Goal: Task Accomplishment & Management: Manage account settings

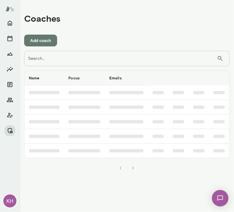
click at [100, 59] on input "Search..." at bounding box center [120, 58] width 193 height 15
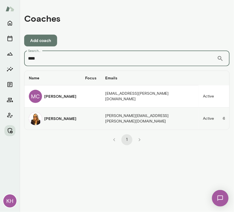
type input "****"
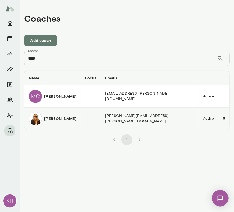
click at [32, 119] on img "coaches table" at bounding box center [35, 118] width 13 height 13
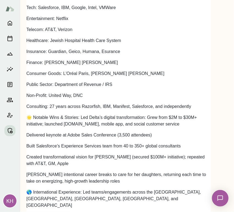
scroll to position [790, 0]
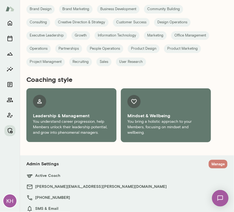
click at [209, 160] on button "Manage" at bounding box center [218, 164] width 19 height 9
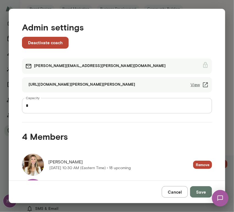
scroll to position [84, 0]
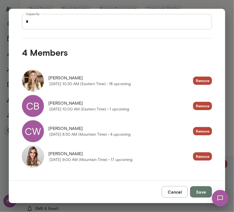
click at [41, 107] on div "CB" at bounding box center [33, 106] width 22 height 22
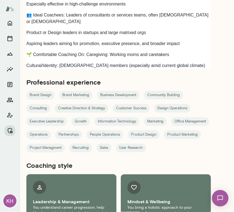
scroll to position [790, 0]
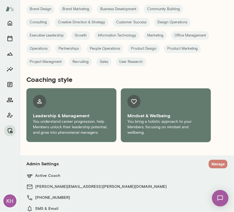
click at [211, 160] on button "Manage" at bounding box center [218, 164] width 19 height 9
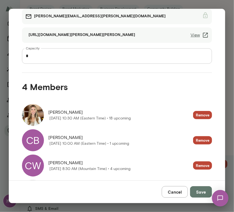
scroll to position [84, 0]
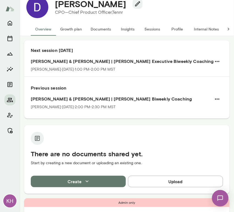
scroll to position [15, 0]
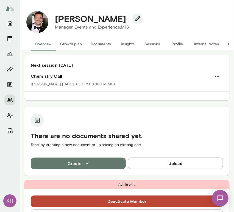
click at [145, 44] on button "Sessions" at bounding box center [152, 43] width 25 height 13
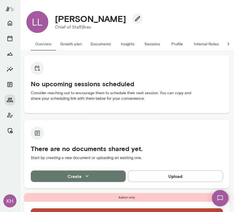
scroll to position [70, 0]
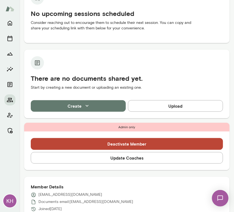
click at [99, 158] on button "Update Coaches" at bounding box center [127, 158] width 192 height 12
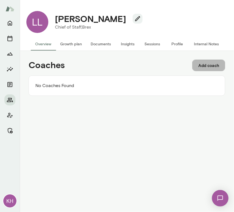
click at [205, 68] on button "Add coach" at bounding box center [208, 66] width 33 height 12
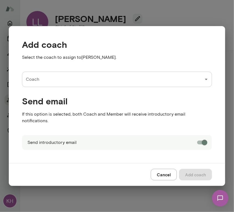
click at [48, 84] on input "Coach" at bounding box center [112, 79] width 177 height 10
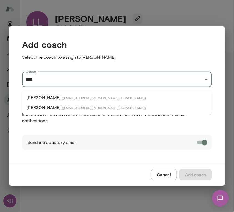
click at [53, 98] on p "Andrea Mayendia" at bounding box center [43, 98] width 34 height 7
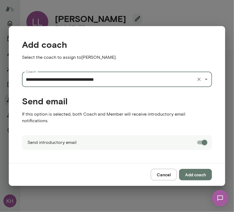
type input "**********"
click at [191, 172] on button "Add coach" at bounding box center [195, 175] width 33 height 12
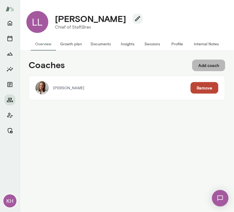
click at [205, 65] on button "Add coach" at bounding box center [208, 66] width 33 height 12
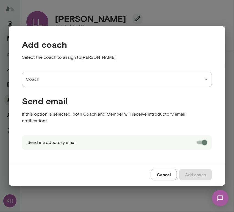
click at [58, 82] on input "Coach" at bounding box center [112, 79] width 177 height 10
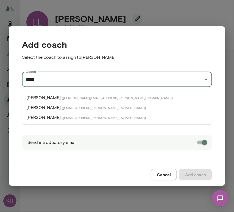
click at [42, 118] on p "Stephen Salinas" at bounding box center [43, 117] width 34 height 7
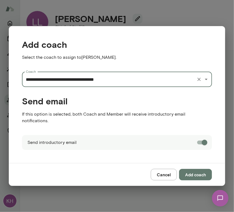
type input "**********"
click at [195, 170] on button "Add coach" at bounding box center [195, 175] width 33 height 12
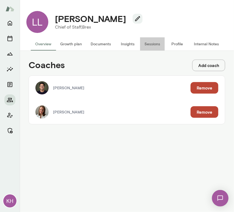
click at [150, 43] on button "Sessions" at bounding box center [152, 43] width 25 height 13
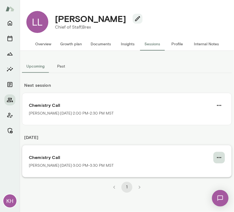
click at [219, 157] on icon "button" at bounding box center [219, 158] width 7 height 7
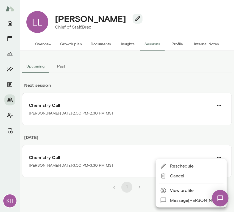
click at [176, 177] on span "Cancel" at bounding box center [196, 176] width 53 height 7
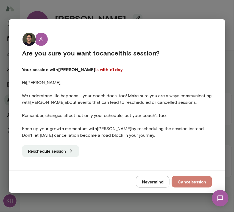
click at [187, 184] on button "Cancel session" at bounding box center [192, 182] width 40 height 12
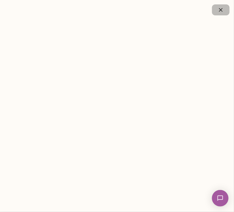
click at [222, 12] on icon "button" at bounding box center [221, 10] width 7 height 7
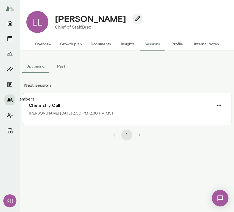
click at [9, 98] on icon "Members" at bounding box center [10, 100] width 6 height 4
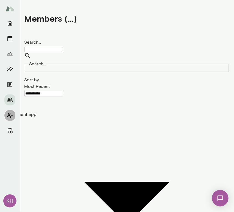
click at [12, 113] on icon "Client app" at bounding box center [10, 115] width 7 height 7
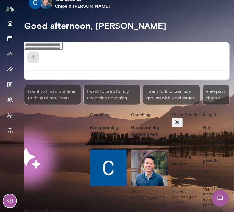
scroll to position [0, 55]
click at [170, 4] on div "Mindset reflective Your coach Chloe Rodman Your coach Alex Yu Your coach es Chl…" at bounding box center [129, 2] width 210 height 18
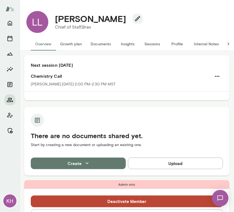
click at [156, 40] on button "Sessions" at bounding box center [152, 43] width 25 height 13
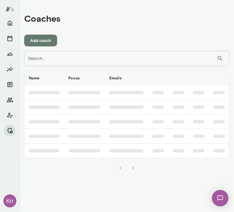
click at [91, 56] on input "Search..." at bounding box center [120, 58] width 193 height 15
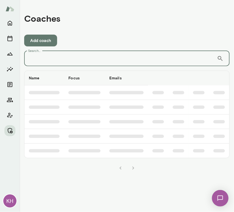
paste input "**********"
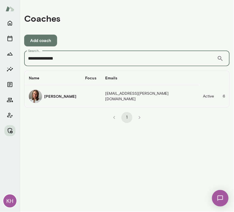
type input "**********"
click at [46, 96] on h6 "[PERSON_NAME]" at bounding box center [60, 96] width 32 height 5
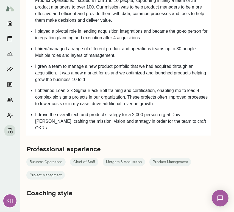
scroll to position [537, 0]
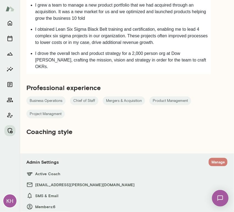
click at [209, 158] on button "Manage" at bounding box center [218, 162] width 19 height 9
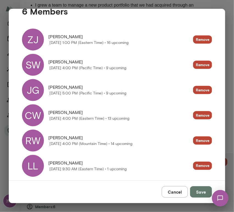
scroll to position [125, 0]
click at [171, 187] on button "Cancel" at bounding box center [175, 192] width 26 height 12
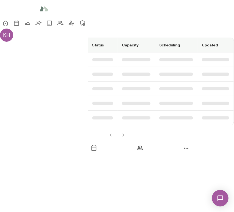
click at [48, 38] on input "Search..." at bounding box center [24, 29] width 48 height 15
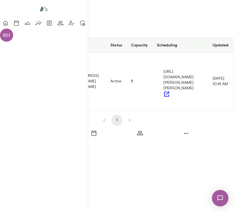
type input "*****"
click at [37, 91] on div "[PERSON_NAME]" at bounding box center [21, 81] width 32 height 19
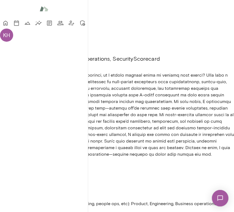
scroll to position [631, 0]
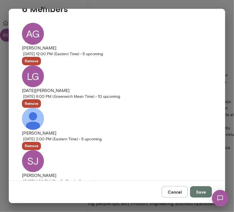
scroll to position [0, 0]
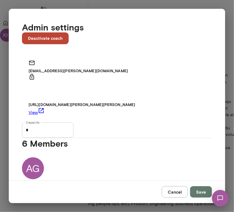
click at [175, 194] on button "Cancel" at bounding box center [175, 192] width 26 height 12
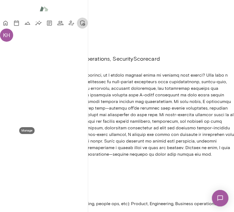
click at [79, 26] on icon "Manage" at bounding box center [82, 23] width 7 height 7
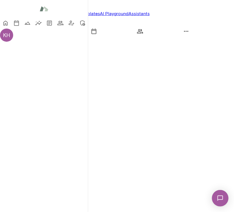
click at [31, 16] on link "Coaches" at bounding box center [21, 13] width 18 height 5
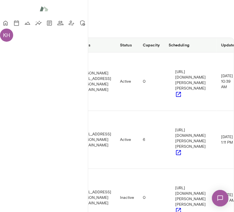
click at [48, 38] on input "Search..." at bounding box center [24, 29] width 48 height 15
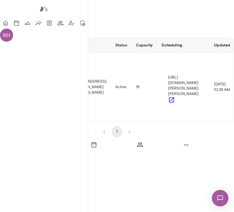
type input "******"
click at [41, 109] on td "Cheryl Mills" at bounding box center [20, 87] width 41 height 69
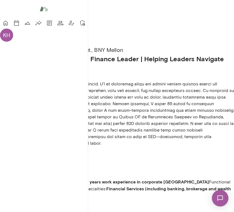
scroll to position [656, 0]
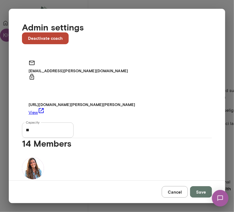
scroll to position [337, 0]
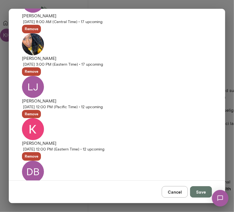
click at [177, 189] on button "Cancel" at bounding box center [175, 192] width 26 height 12
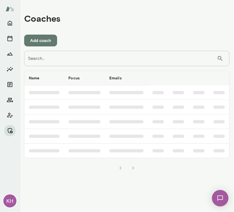
click at [54, 59] on input "Search..." at bounding box center [120, 58] width 193 height 15
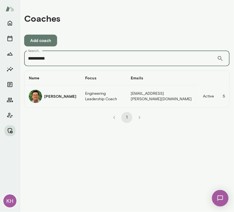
type input "**********"
click at [38, 94] on img "coaches table" at bounding box center [35, 96] width 13 height 13
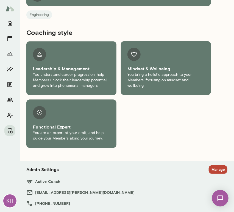
scroll to position [282, 0]
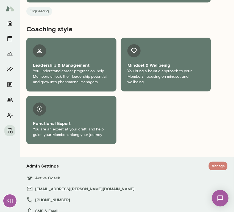
click at [210, 164] on button "Manage" at bounding box center [218, 166] width 19 height 9
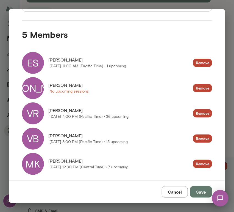
scroll to position [110, 0]
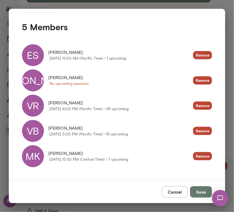
click at [37, 85] on div "[PERSON_NAME]" at bounding box center [33, 81] width 22 height 22
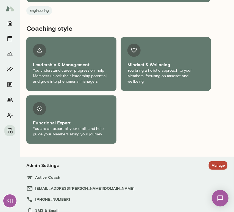
scroll to position [310, 0]
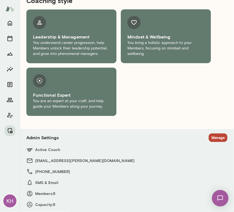
click at [208, 165] on section "Admin Settings Manage Active Coach [PERSON_NAME][EMAIL_ADDRESS][PERSON_NAME][DO…" at bounding box center [126, 171] width 201 height 75
click at [209, 139] on button "Manage" at bounding box center [218, 138] width 19 height 9
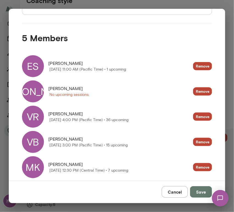
scroll to position [110, 0]
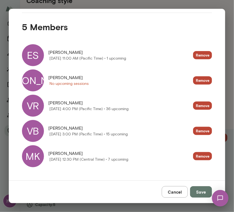
click at [38, 58] on div "ES" at bounding box center [33, 55] width 22 height 22
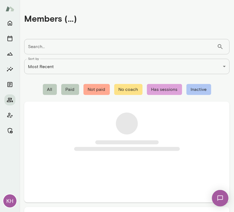
click at [42, 50] on input "Search..." at bounding box center [120, 46] width 193 height 15
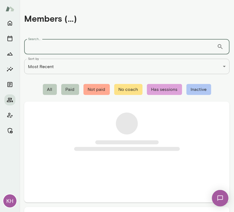
paste input "**********"
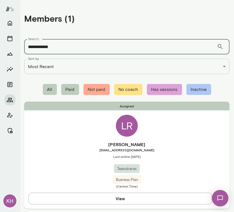
type input "**********"
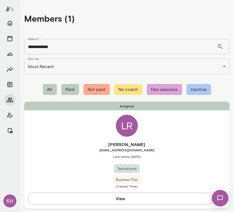
click at [60, 149] on span "lauren@teamshares.com" at bounding box center [127, 150] width 206 height 4
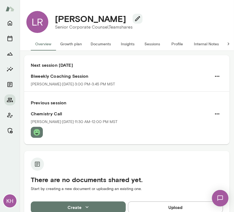
click at [198, 45] on button "Internal Notes" at bounding box center [207, 43] width 34 height 13
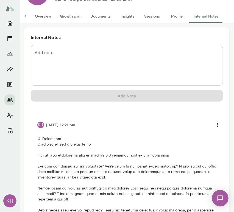
scroll to position [28, 0]
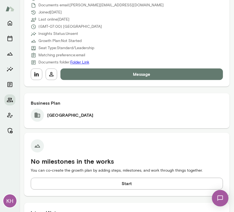
scroll to position [264, 0]
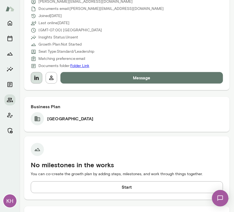
click at [34, 78] on icon "button" at bounding box center [36, 78] width 4 height 4
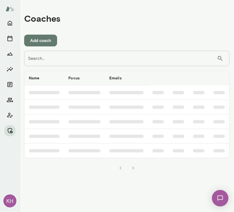
click at [38, 56] on input "Search..." at bounding box center [120, 58] width 193 height 15
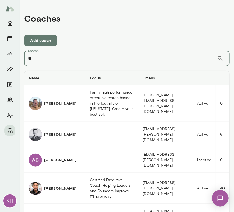
type input "*"
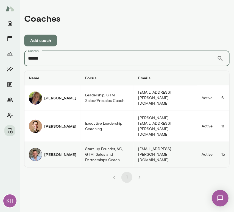
type input "*****"
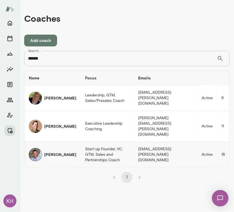
click at [31, 148] on img "coaches table" at bounding box center [35, 154] width 13 height 13
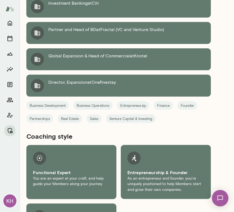
scroll to position [451, 0]
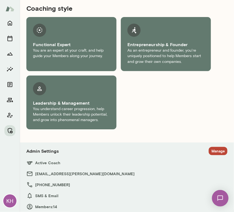
click at [209, 166] on section "Admin Settings Manage Active Coach davidsferlazza@mento.co +1 (516) 567-2603 SM…" at bounding box center [126, 184] width 201 height 75
click at [209, 165] on section "Admin Settings Manage Active Coach davidsferlazza@mento.co +1 (516) 567-2603 SM…" at bounding box center [126, 184] width 201 height 75
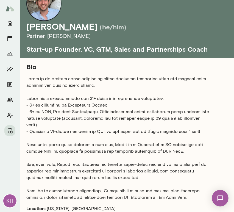
scroll to position [18, 0]
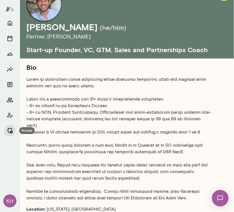
click at [11, 131] on icon "Manage" at bounding box center [10, 131] width 7 height 7
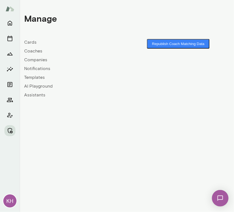
click at [34, 51] on link "Coaches" at bounding box center [75, 51] width 103 height 7
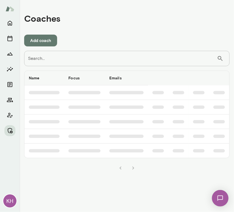
click at [34, 62] on input "Search..." at bounding box center [120, 58] width 193 height 15
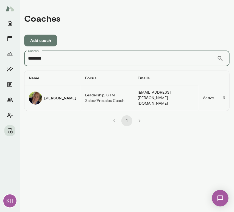
type input "********"
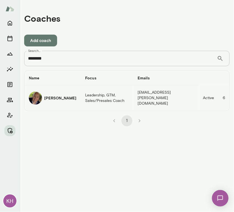
click at [46, 98] on h6 "David McPherson" at bounding box center [60, 97] width 32 height 5
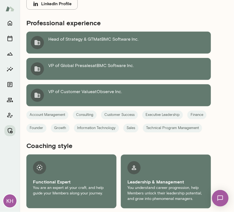
scroll to position [264, 0]
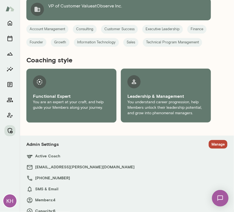
click at [209, 140] on button "Manage" at bounding box center [218, 144] width 19 height 9
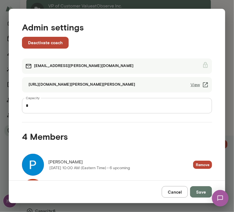
scroll to position [84, 0]
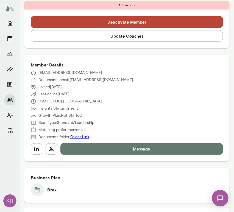
scroll to position [202, 0]
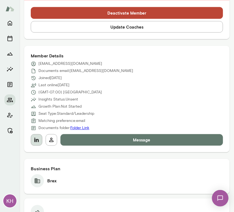
click at [38, 140] on icon "button" at bounding box center [36, 140] width 4 height 4
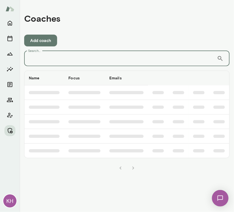
click at [80, 56] on input "Search..." at bounding box center [120, 58] width 193 height 15
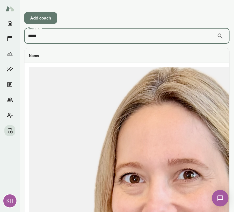
scroll to position [26, 0]
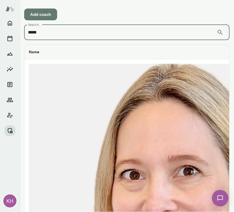
type input "*****"
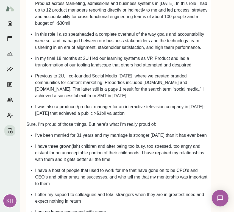
scroll to position [578, 0]
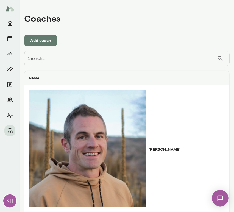
click at [63, 59] on input "Search..." at bounding box center [120, 58] width 193 height 15
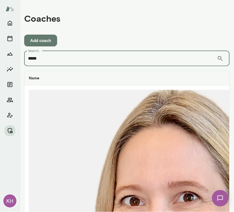
drag, startPoint x: 53, startPoint y: 57, endPoint x: 23, endPoint y: 60, distance: 30.2
type input "***"
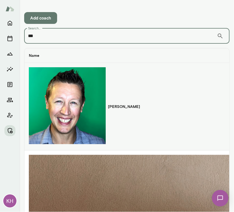
scroll to position [26, 0]
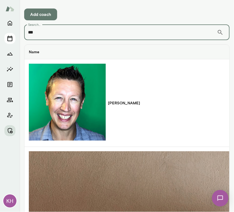
drag, startPoint x: 49, startPoint y: 33, endPoint x: 8, endPoint y: 33, distance: 41.0
click at [8, 33] on div "KH Coaches Add coach Search... *** ​ Search... Name Focus Emails Status Capacit…" at bounding box center [117, 106] width 234 height 212
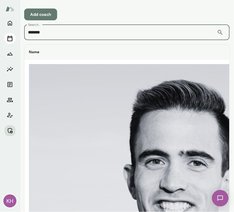
drag, startPoint x: 45, startPoint y: 35, endPoint x: 11, endPoint y: 33, distance: 34.2
click at [11, 33] on div "KH Coaches Add coach Search... ******* ​ Search... Name Focus Emails Status Cap…" at bounding box center [117, 106] width 234 height 212
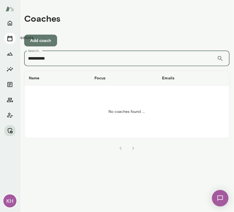
scroll to position [0, 0]
drag, startPoint x: 73, startPoint y: 57, endPoint x: 26, endPoint y: 61, distance: 46.6
click at [26, 61] on input "**********" at bounding box center [120, 58] width 193 height 15
type input "**********"
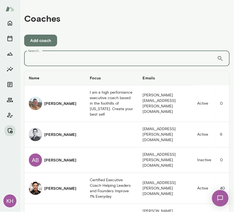
click at [43, 57] on div "Search... ​ Search..." at bounding box center [127, 58] width 206 height 15
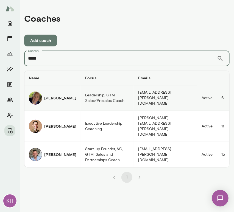
type input "*****"
click at [45, 97] on h6 "[PERSON_NAME]" at bounding box center [60, 97] width 32 height 5
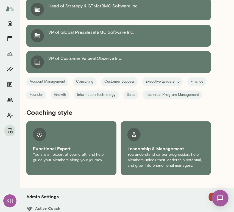
scroll to position [264, 0]
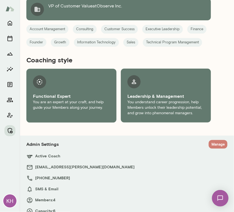
click at [209, 140] on button "Manage" at bounding box center [218, 144] width 19 height 9
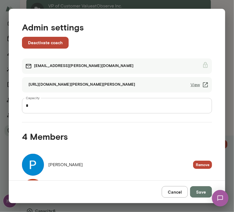
scroll to position [84, 0]
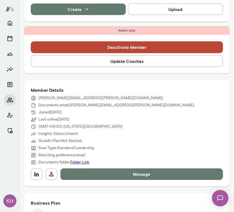
scroll to position [167, 0]
click at [37, 172] on icon "button" at bounding box center [36, 174] width 7 height 7
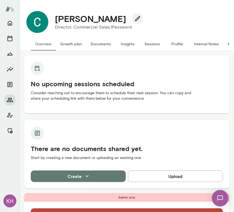
drag, startPoint x: 125, startPoint y: 19, endPoint x: 55, endPoint y: 18, distance: 70.1
click at [55, 18] on div "[PERSON_NAME]" at bounding box center [97, 18] width 92 height 10
copy h4 "Colleen Connolly"
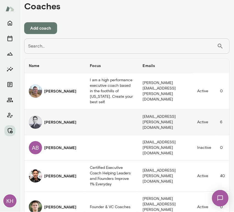
scroll to position [13, 0]
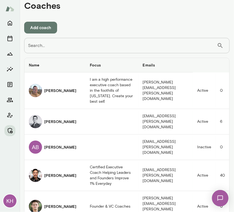
click at [58, 50] on input "Search..." at bounding box center [120, 45] width 193 height 15
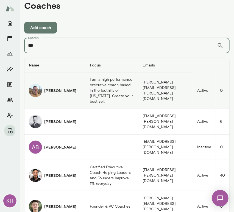
scroll to position [0, 0]
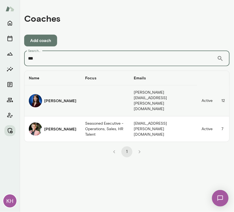
type input "***"
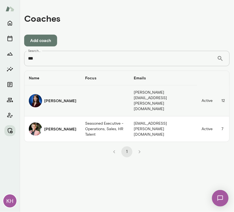
click at [37, 95] on img "coaches table" at bounding box center [35, 100] width 13 height 13
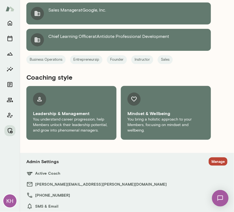
scroll to position [306, 0]
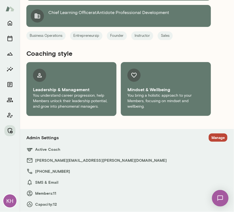
click at [211, 145] on section "Admin Settings Manage Active Coach julierollauer@mento.co (201) 580-0212 SMS & …" at bounding box center [126, 171] width 201 height 75
click at [212, 147] on h6 "Active Coach" at bounding box center [126, 149] width 201 height 7
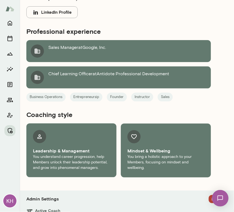
scroll to position [306, 0]
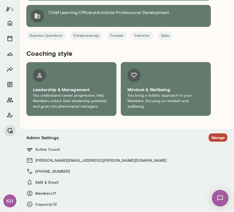
click at [209, 139] on button "Manage" at bounding box center [218, 138] width 19 height 9
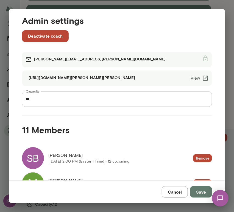
scroll to position [0, 0]
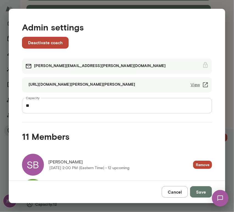
click at [176, 194] on button "Cancel" at bounding box center [175, 192] width 26 height 12
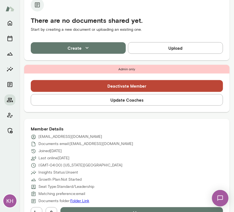
scroll to position [132, 0]
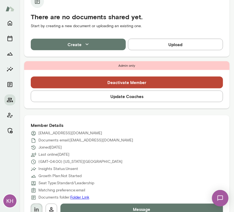
click at [38, 205] on button "button" at bounding box center [37, 210] width 12 height 12
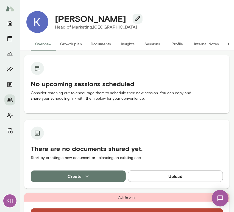
scroll to position [0, 0]
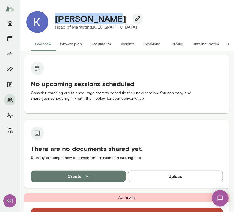
drag, startPoint x: 108, startPoint y: 18, endPoint x: 54, endPoint y: 17, distance: 54.2
click at [54, 17] on div "[PERSON_NAME]" at bounding box center [97, 18] width 92 height 10
copy h4 "[PERSON_NAME]"
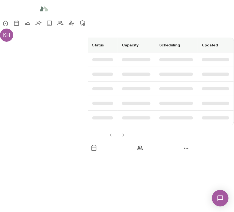
click at [41, 38] on input "Search..." at bounding box center [24, 29] width 48 height 15
type input "********"
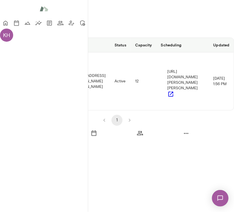
click at [37, 91] on div "[PERSON_NAME]" at bounding box center [21, 81] width 32 height 19
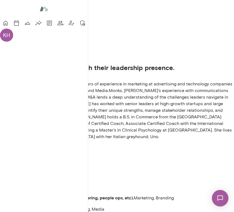
scroll to position [164, 0]
click at [49, 147] on button "LinkedIn Profile" at bounding box center [24, 153] width 49 height 12
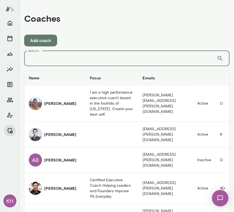
click at [47, 64] on input "Search..." at bounding box center [120, 58] width 193 height 15
type input "********"
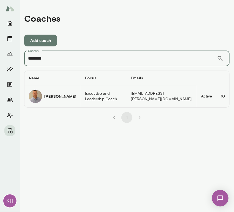
click at [43, 96] on div "[PERSON_NAME]" at bounding box center [53, 96] width 48 height 13
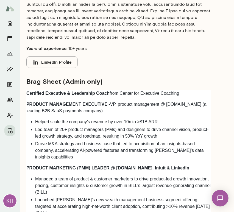
scroll to position [199, 0]
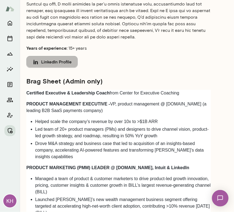
click at [46, 64] on button "LinkedIn Profile" at bounding box center [51, 62] width 51 height 12
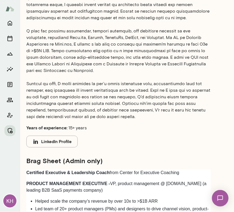
scroll to position [112, 0]
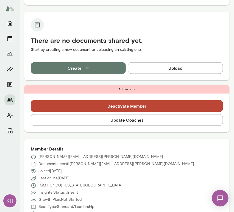
scroll to position [109, 0]
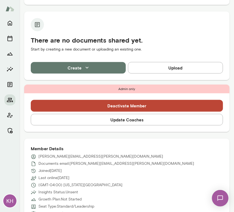
click at [110, 123] on button "Update Coaches" at bounding box center [127, 120] width 192 height 12
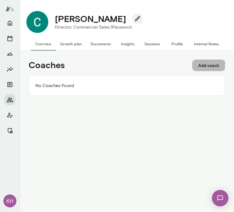
click at [203, 64] on button "Add coach" at bounding box center [208, 66] width 33 height 12
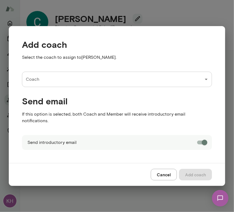
click at [73, 84] on input "Coach" at bounding box center [112, 79] width 177 height 10
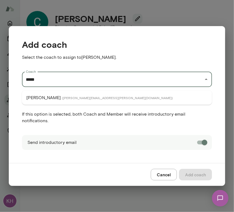
click at [71, 94] on li "Julie Rollauer ( julierollauer@mento.co )" at bounding box center [117, 98] width 190 height 10
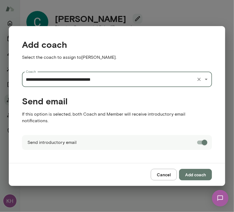
type input "**********"
click at [192, 170] on button "Add coach" at bounding box center [195, 175] width 33 height 12
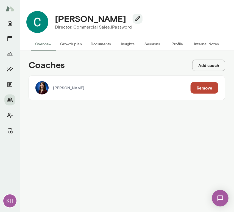
click at [201, 65] on button "Add coach" at bounding box center [208, 66] width 33 height 12
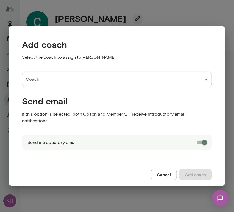
click at [66, 81] on input "Coach" at bounding box center [112, 79] width 177 height 10
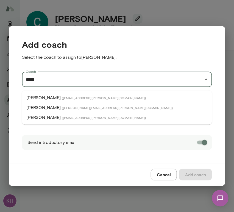
click at [57, 97] on p "David McPherson" at bounding box center [43, 98] width 34 height 7
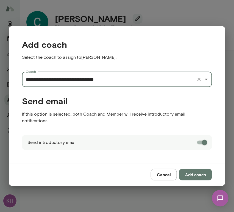
type input "**********"
click at [194, 171] on button "Add coach" at bounding box center [195, 175] width 33 height 12
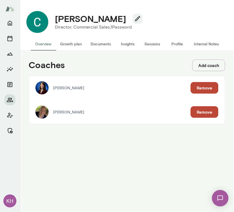
click at [200, 44] on button "Internal Notes" at bounding box center [207, 43] width 34 height 13
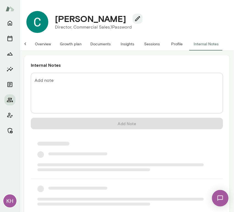
scroll to position [0, 4]
click at [62, 79] on textarea "Add note" at bounding box center [127, 94] width 185 height 32
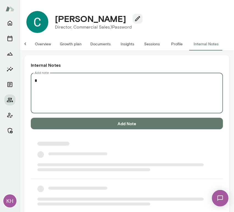
scroll to position [0, 0]
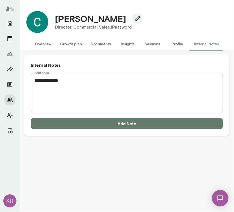
click at [49, 89] on textarea "**********" at bounding box center [127, 94] width 185 height 32
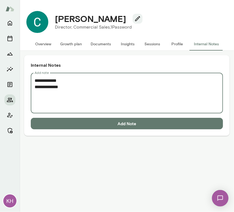
paste textarea "**********"
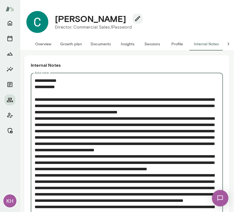
click at [35, 119] on textarea "Add note" at bounding box center [125, 195] width 180 height 234
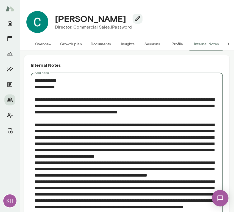
click at [35, 169] on textarea "Add note" at bounding box center [125, 198] width 180 height 240
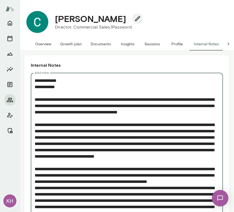
click at [35, 197] on textarea "Add note" at bounding box center [125, 201] width 180 height 247
click at [35, 202] on textarea "Add note" at bounding box center [125, 201] width 180 height 247
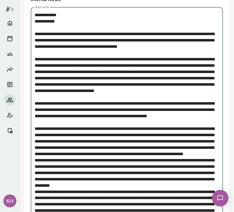
scroll to position [83, 0]
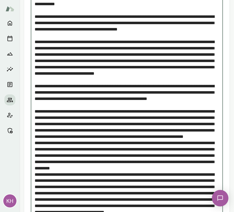
click at [35, 160] on textarea "Add note" at bounding box center [125, 121] width 180 height 253
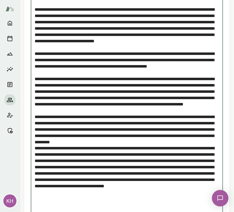
scroll to position [121, 0]
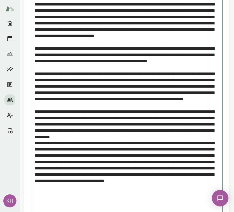
click at [35, 168] on textarea "Add note" at bounding box center [125, 86] width 180 height 259
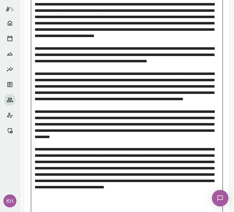
scroll to position [162, 0]
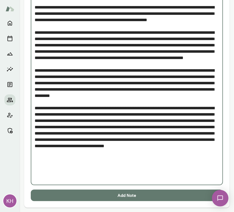
type textarea "**********"
click at [75, 194] on button "Add Note" at bounding box center [127, 196] width 192 height 12
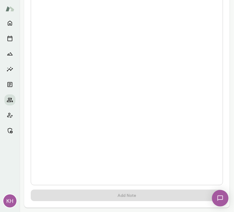
scroll to position [0, 0]
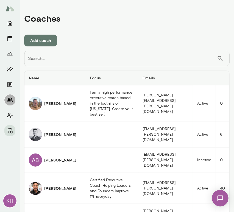
click at [11, 101] on icon "Members" at bounding box center [10, 100] width 7 height 7
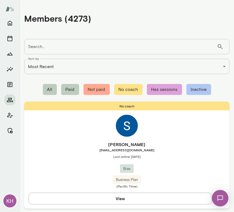
click at [43, 48] on div "Search... ​ Search..." at bounding box center [127, 46] width 206 height 15
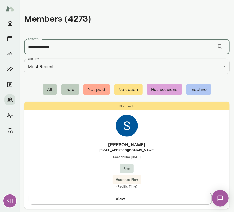
type input "**********"
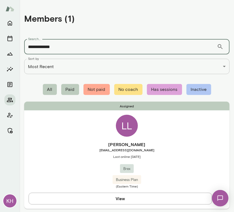
click at [65, 142] on h6 "[PERSON_NAME]" at bounding box center [127, 144] width 206 height 7
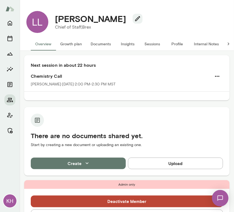
click at [203, 44] on button "Internal Notes" at bounding box center [207, 43] width 34 height 13
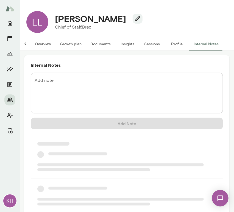
scroll to position [0, 4]
click at [70, 78] on textarea "Add note" at bounding box center [127, 94] width 185 height 32
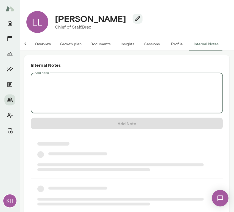
scroll to position [0, 0]
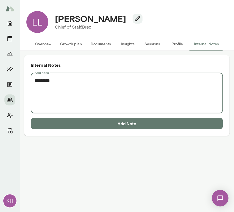
click at [46, 91] on textarea "********" at bounding box center [127, 94] width 185 height 32
click at [52, 105] on textarea "******** ********" at bounding box center [127, 94] width 185 height 32
click at [63, 84] on textarea "******** ********" at bounding box center [127, 94] width 185 height 32
paste textarea "**********"
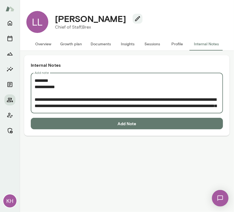
scroll to position [48, 0]
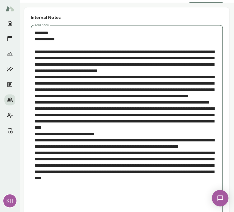
click at [35, 82] on textarea "Add note" at bounding box center [125, 121] width 180 height 183
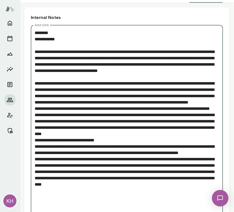
click at [35, 134] on textarea "Add note" at bounding box center [125, 125] width 180 height 190
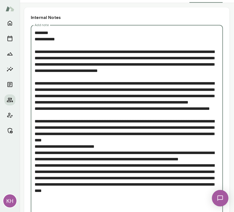
scroll to position [57, 0]
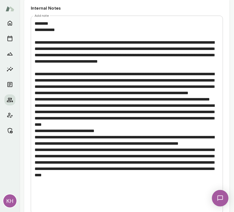
click at [34, 112] on div "* Add note" at bounding box center [127, 115] width 192 height 199
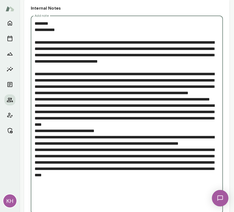
click at [35, 111] on textarea "Add note" at bounding box center [125, 115] width 180 height 190
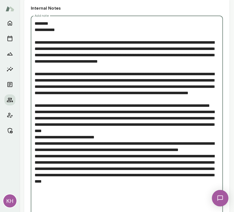
click at [35, 156] on textarea "Add note" at bounding box center [125, 118] width 180 height 196
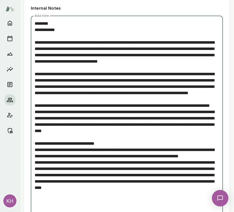
scroll to position [74, 0]
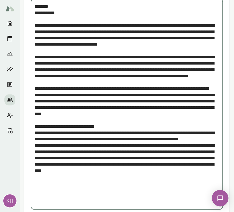
click at [37, 169] on textarea "Add note" at bounding box center [125, 104] width 180 height 202
click at [34, 170] on div "* Add note" at bounding box center [127, 104] width 192 height 211
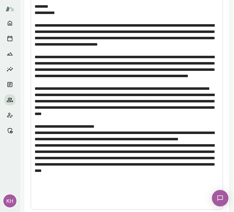
click at [34, 170] on div "* Add note" at bounding box center [127, 104] width 192 height 211
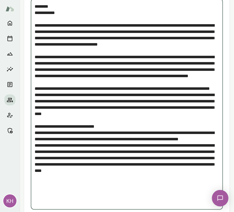
click at [35, 170] on textarea "Add note" at bounding box center [125, 104] width 180 height 202
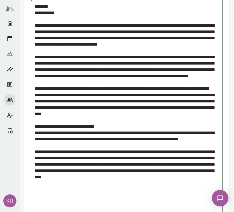
scroll to position [105, 0]
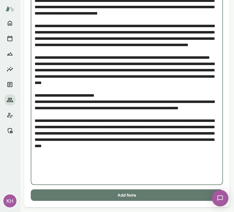
type textarea "**********"
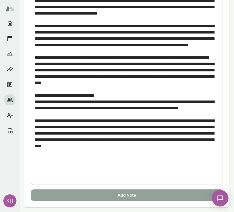
click at [70, 194] on button "Add Note" at bounding box center [127, 196] width 192 height 12
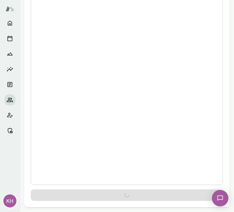
scroll to position [0, 0]
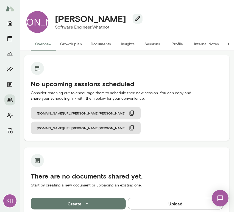
click at [154, 41] on button "Sessions" at bounding box center [152, 43] width 25 height 13
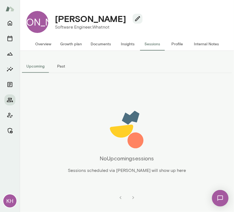
click at [58, 66] on button "Past" at bounding box center [61, 66] width 25 height 13
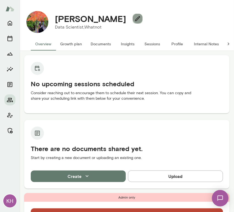
click at [134, 21] on icon "button" at bounding box center [137, 18] width 7 height 7
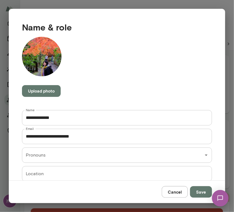
click at [174, 192] on button "Cancel" at bounding box center [175, 192] width 26 height 12
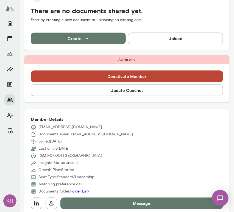
scroll to position [138, 0]
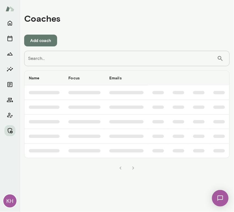
click at [129, 61] on input "Search..." at bounding box center [120, 58] width 193 height 15
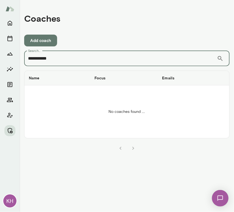
click at [85, 62] on input "**********" at bounding box center [120, 58] width 193 height 15
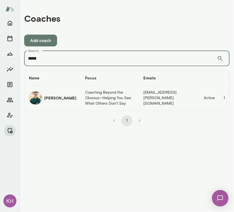
type input "*****"
click at [57, 96] on h6 "[PERSON_NAME]" at bounding box center [60, 97] width 32 height 5
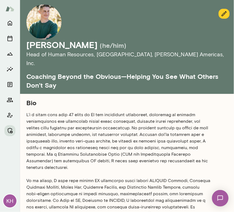
scroll to position [412, 0]
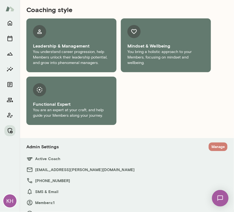
click at [209, 143] on button "Manage" at bounding box center [218, 147] width 19 height 9
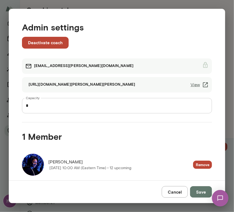
click at [37, 167] on img at bounding box center [33, 165] width 22 height 22
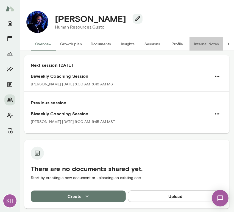
click at [198, 42] on button "Internal Notes" at bounding box center [207, 43] width 34 height 13
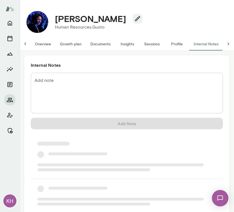
scroll to position [0, 4]
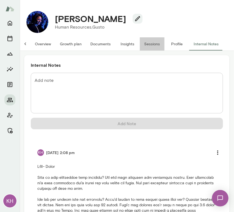
click at [152, 43] on button "Sessions" at bounding box center [152, 43] width 25 height 13
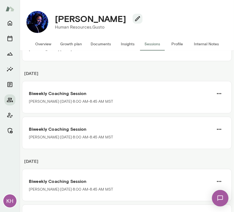
scroll to position [65, 0]
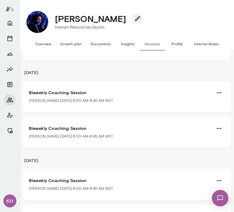
click at [205, 44] on button "Internal Notes" at bounding box center [207, 43] width 34 height 13
